Goal: Task Accomplishment & Management: Use online tool/utility

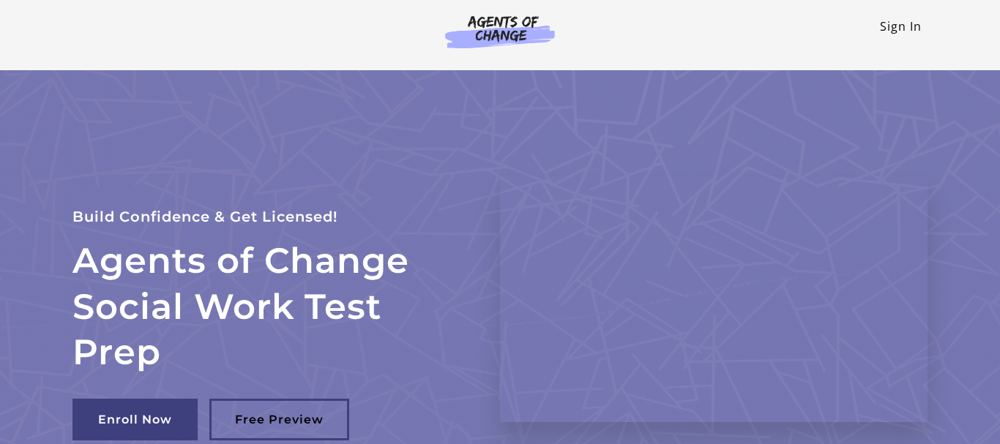
click at [894, 29] on link "Sign In" at bounding box center [901, 26] width 42 height 16
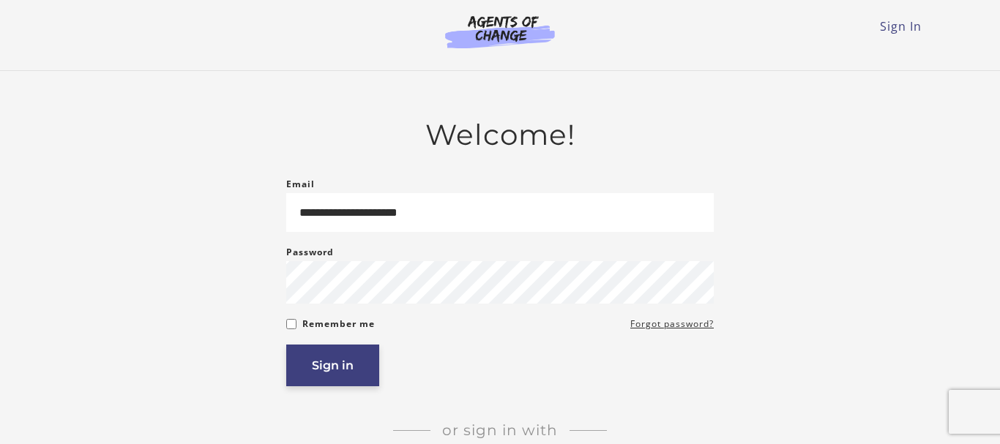
click at [331, 368] on button "Sign in" at bounding box center [332, 366] width 93 height 42
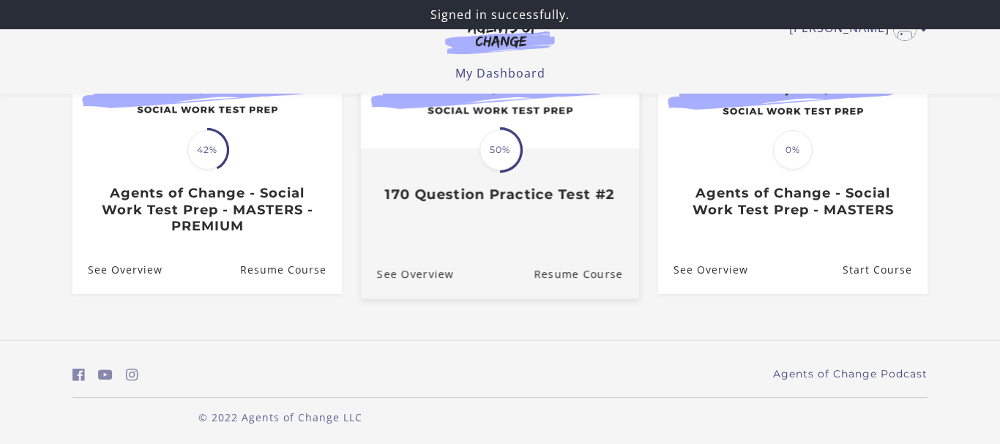
scroll to position [224, 0]
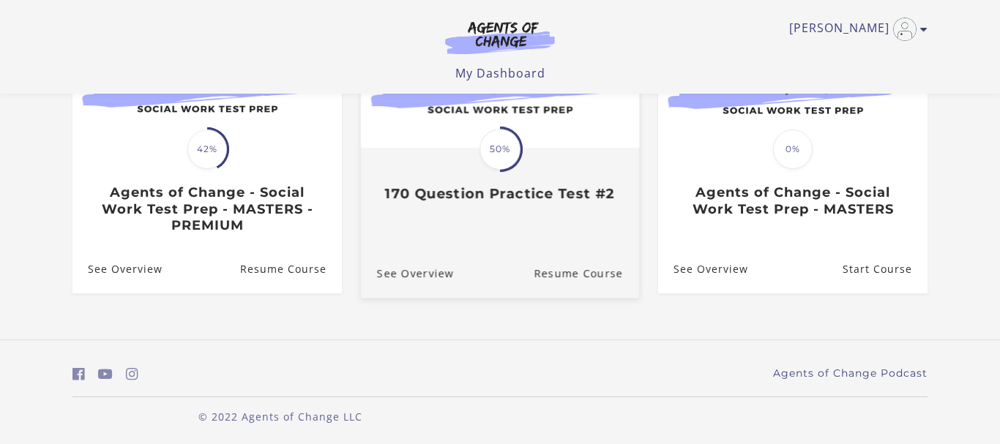
click at [459, 208] on link "Translation missing: en.liquid.partials.dashboard_course_card.progress_descript…" at bounding box center [500, 106] width 278 height 217
